Goal: Task Accomplishment & Management: Use online tool/utility

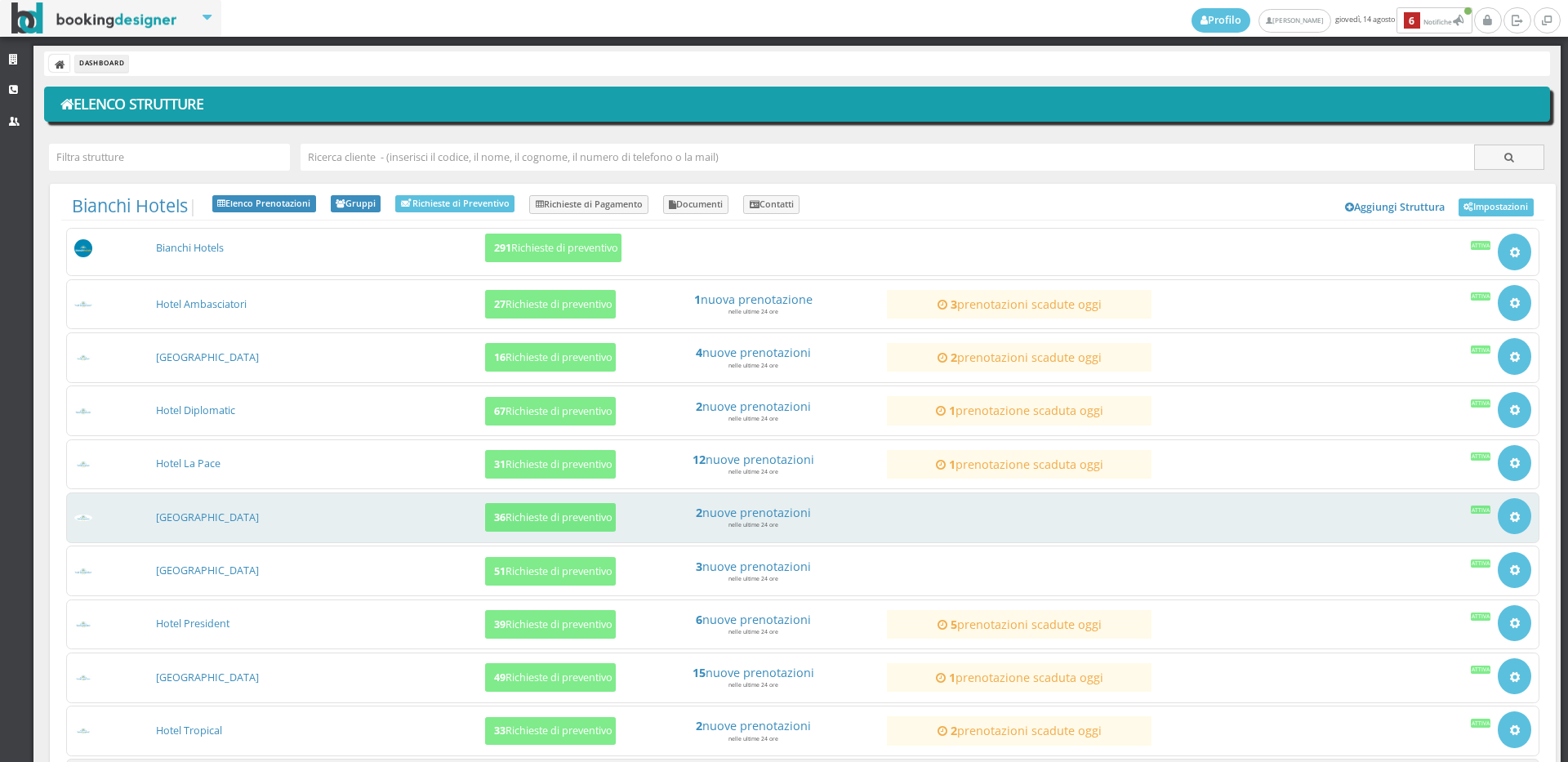
scroll to position [156, 0]
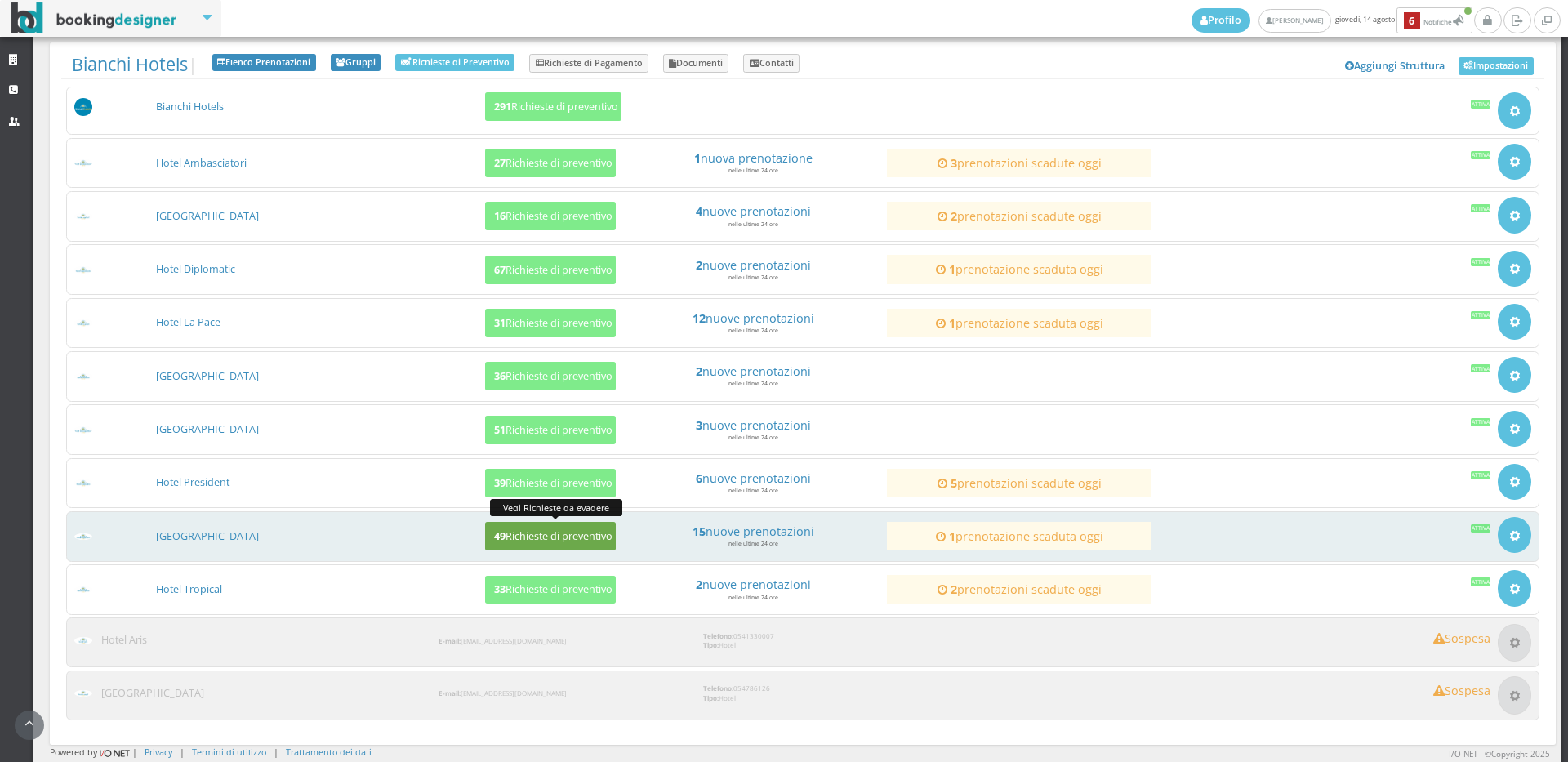
click at [494, 535] on b "49" at bounding box center [499, 535] width 11 height 14
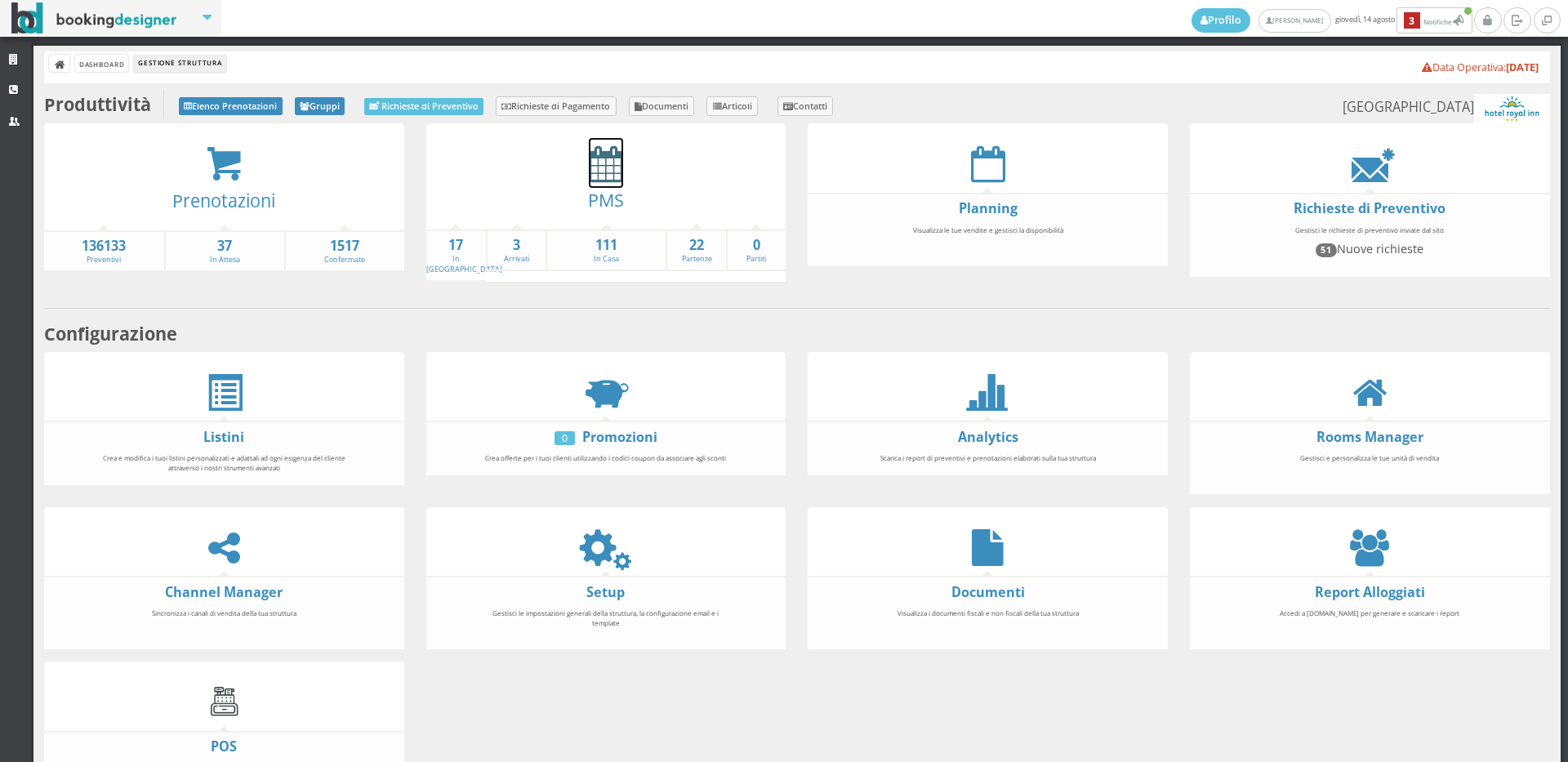
click at [597, 176] on icon at bounding box center [606, 164] width 34 height 37
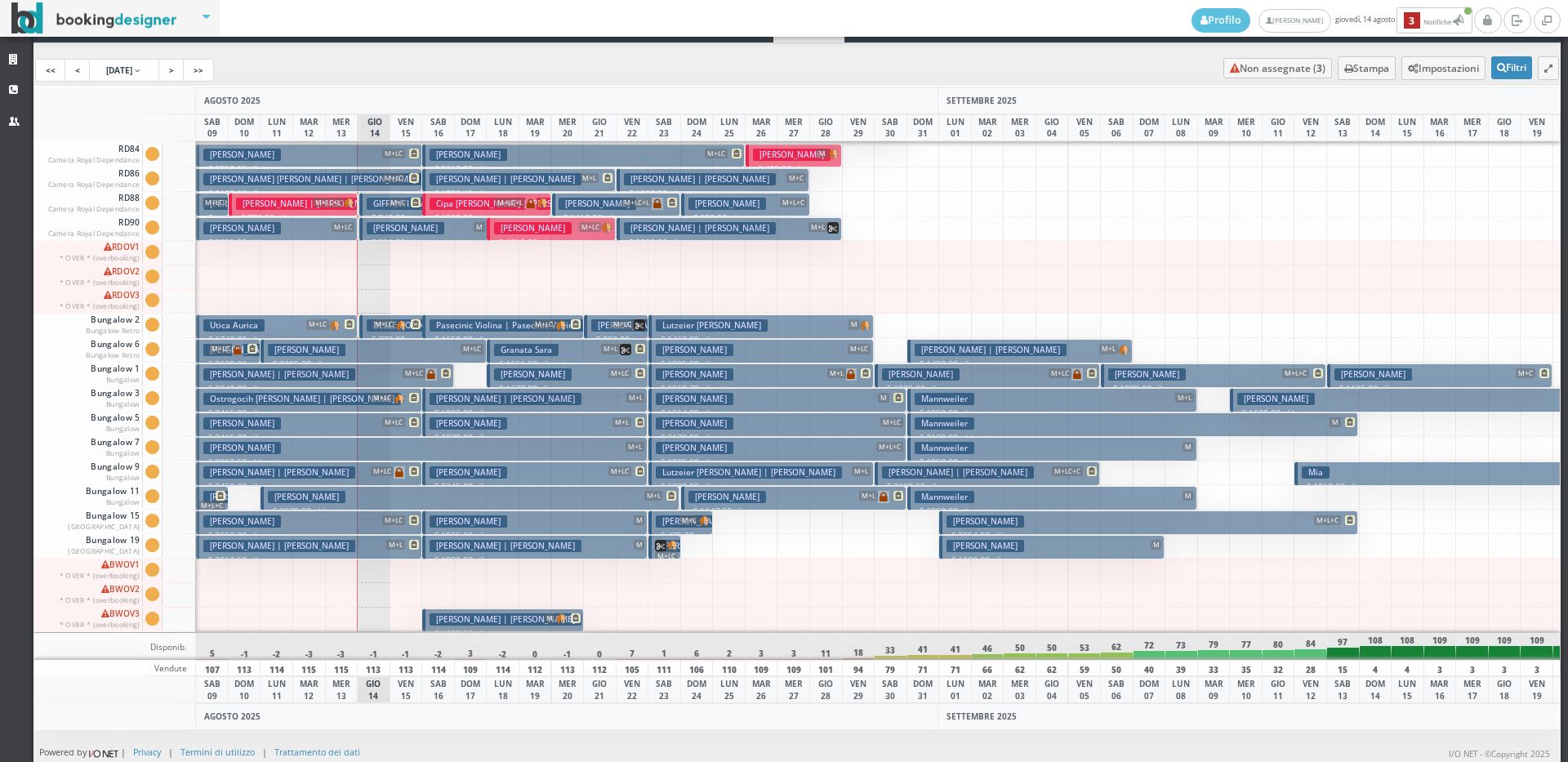
scroll to position [2154, 0]
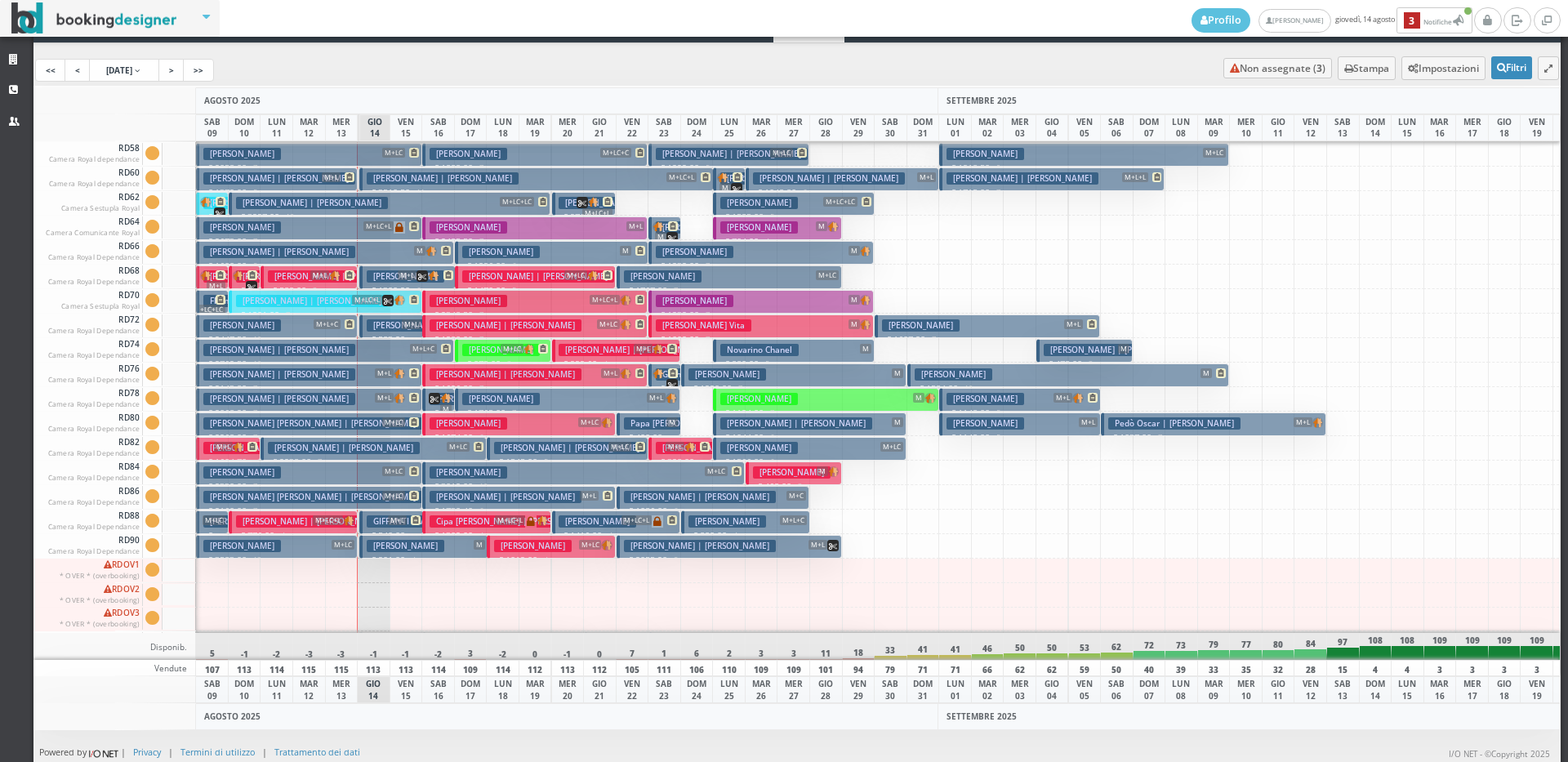
click at [335, 179] on span "M+L" at bounding box center [331, 177] width 19 height 10
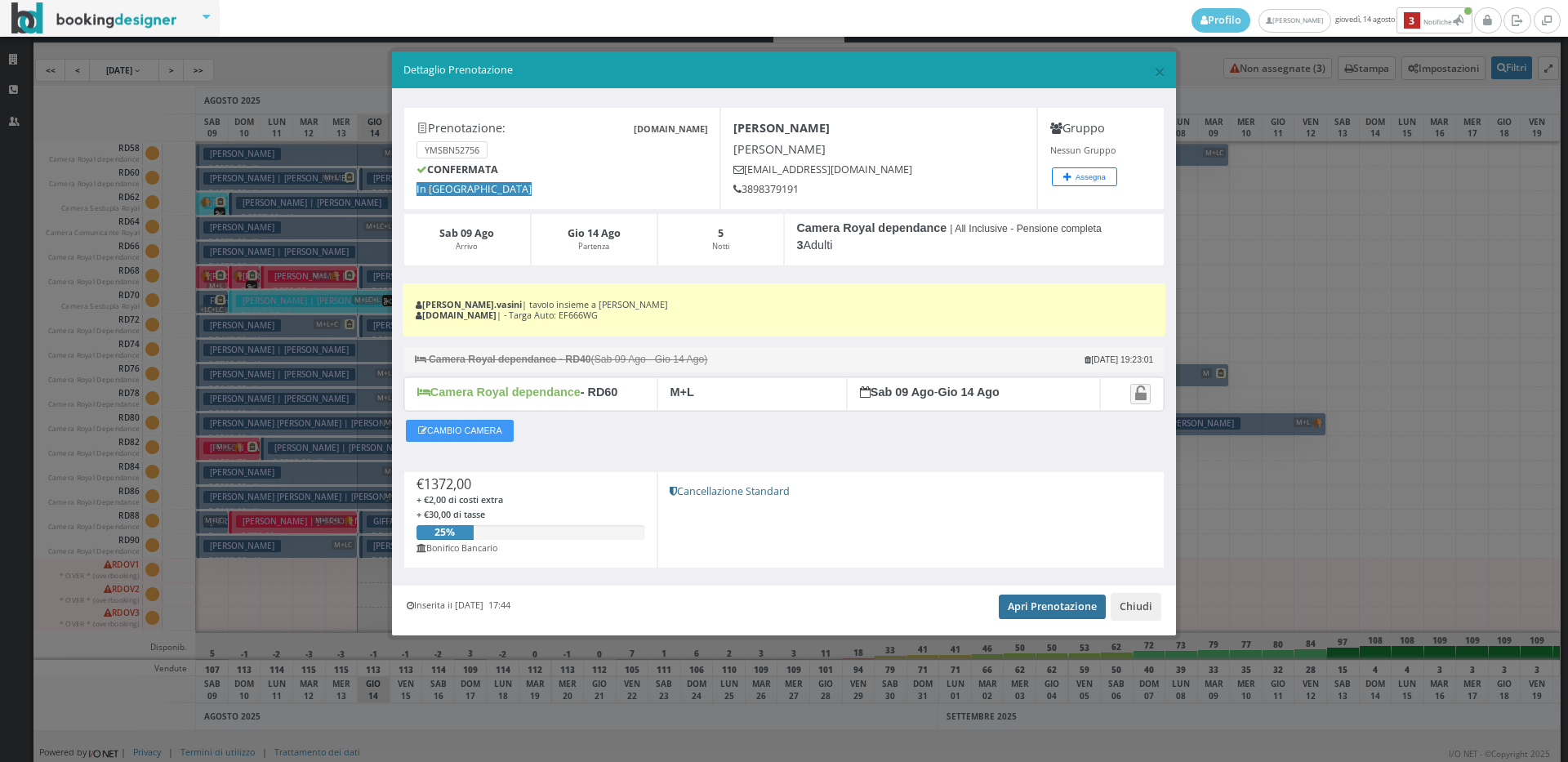
click at [1025, 606] on link "Apri Prenotazione" at bounding box center [1052, 606] width 107 height 24
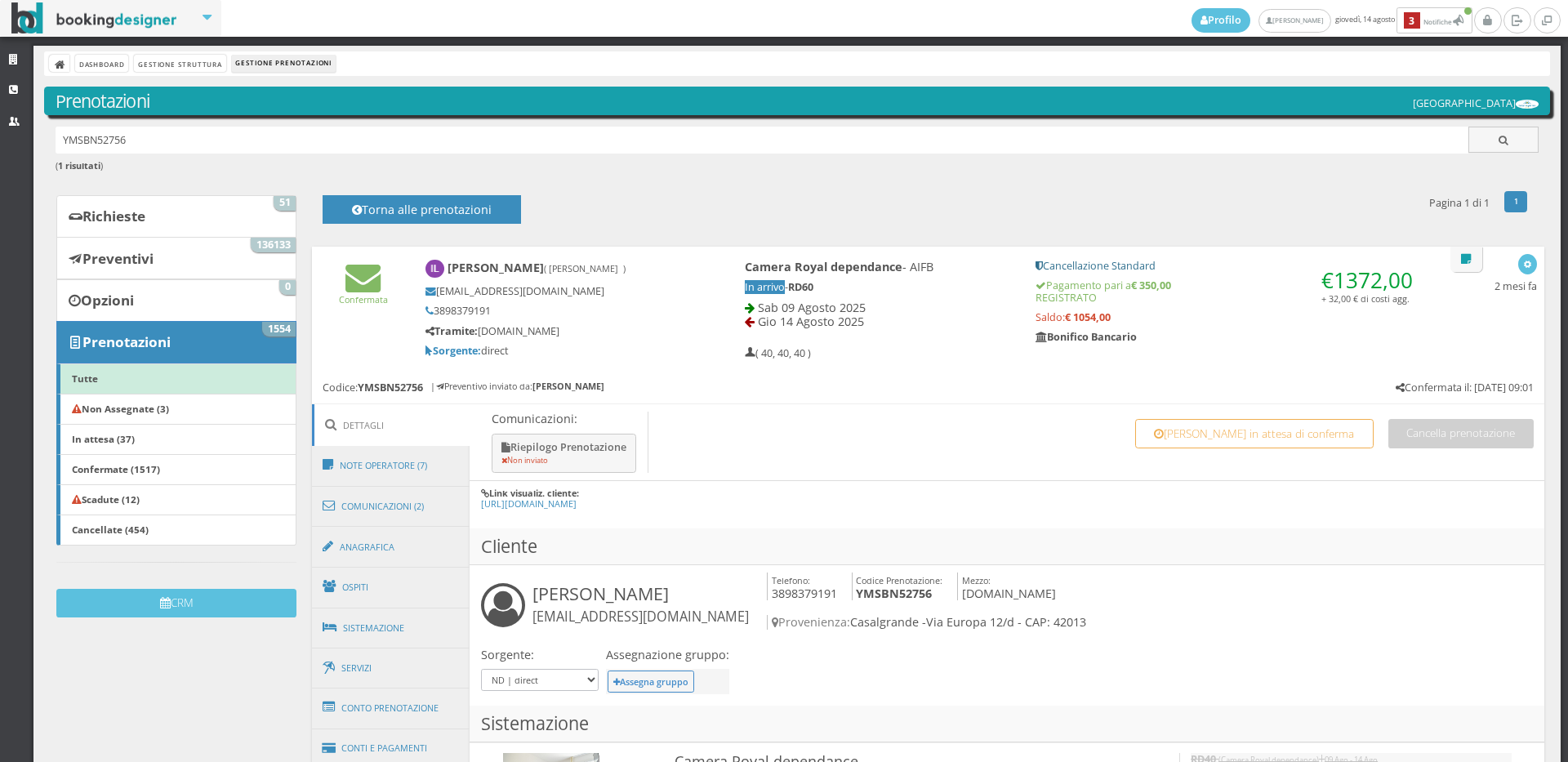
scroll to position [181, 0]
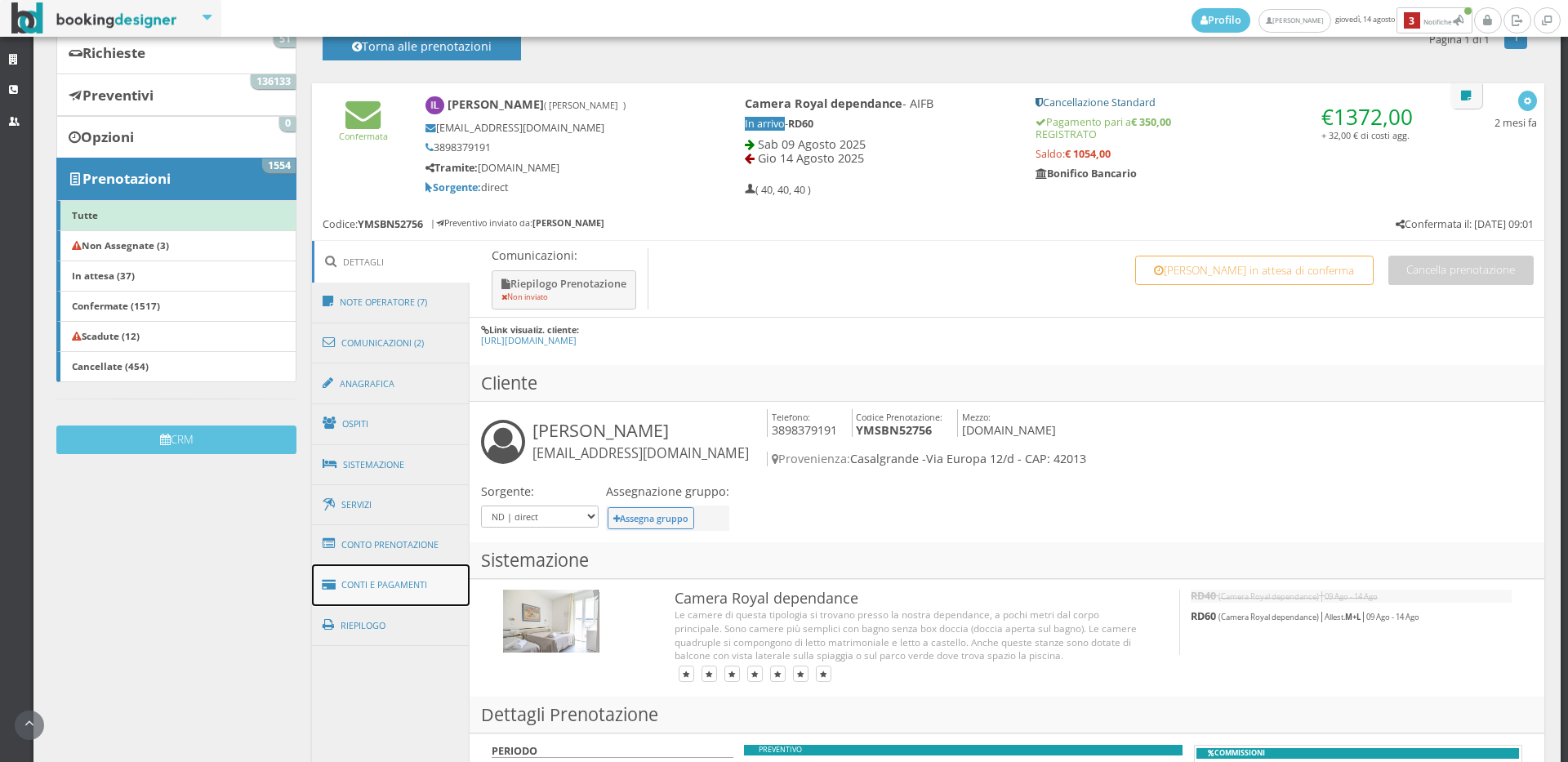
click at [379, 574] on link "Conti e Pagamenti" at bounding box center [391, 584] width 158 height 42
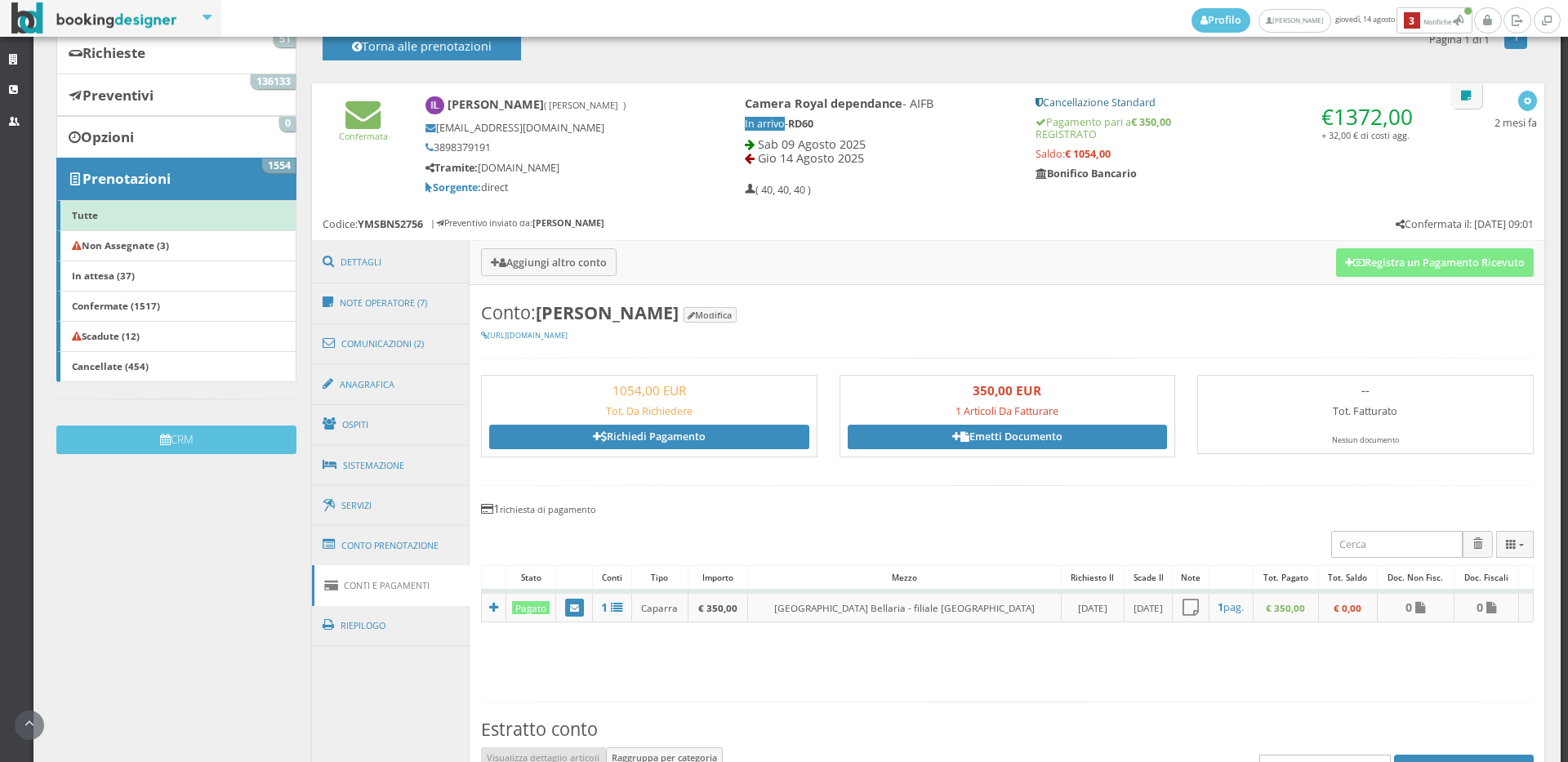
scroll to position [543, 0]
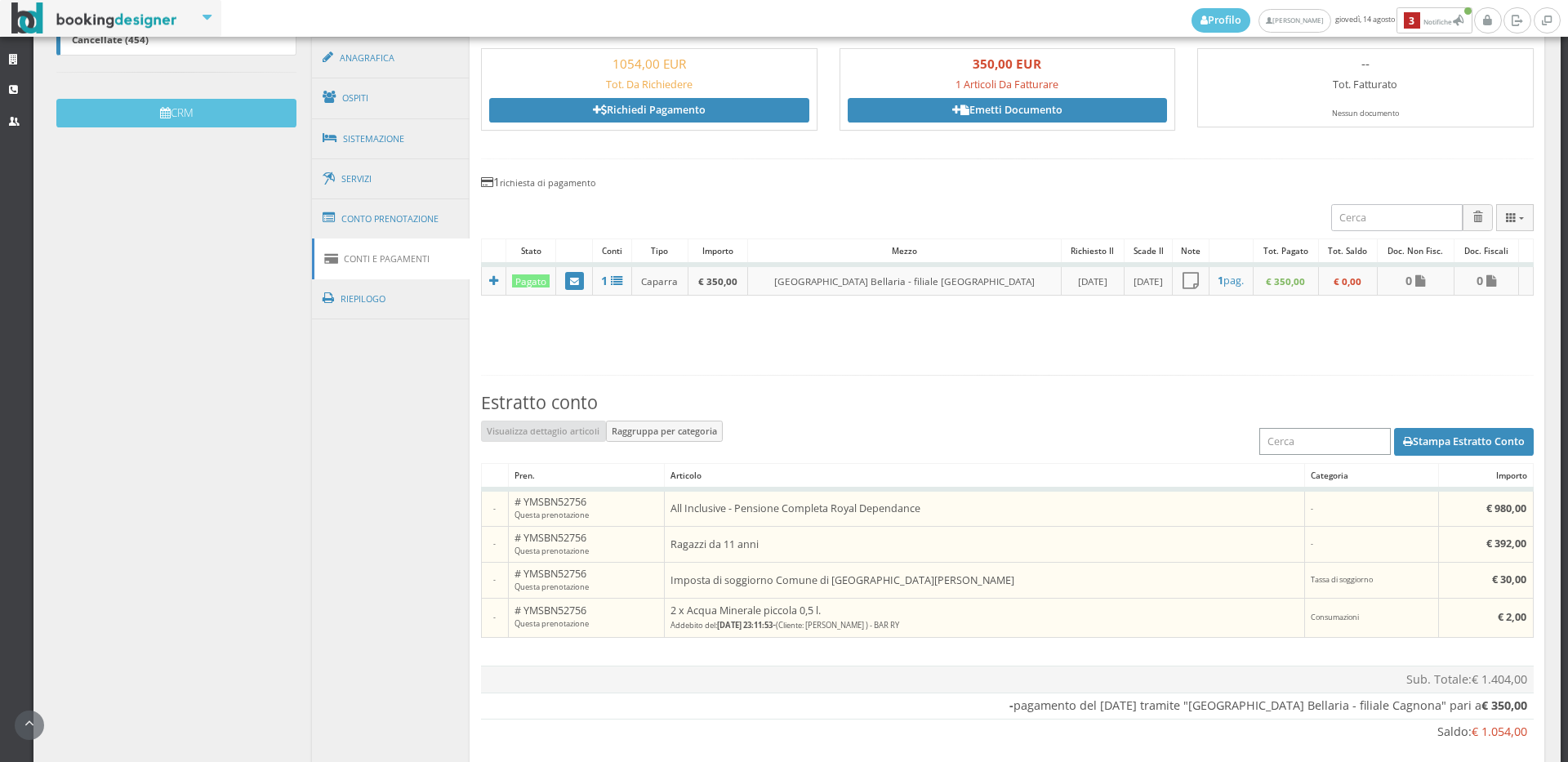
click at [1432, 459] on div "Stampa Estratto Conto" at bounding box center [1007, 442] width 1052 height 43
click at [1426, 424] on div "Stampa Estratto Conto" at bounding box center [1007, 442] width 1052 height 43
click at [1427, 429] on button "Stampa Estratto Conto" at bounding box center [1463, 442] width 140 height 28
click at [1487, 448] on button "Stampa Estratto Conto" at bounding box center [1463, 442] width 140 height 28
